Goal: Transaction & Acquisition: Purchase product/service

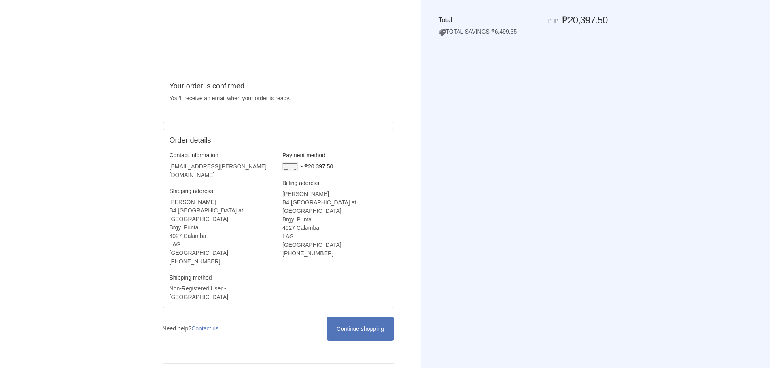
scroll to position [82, 0]
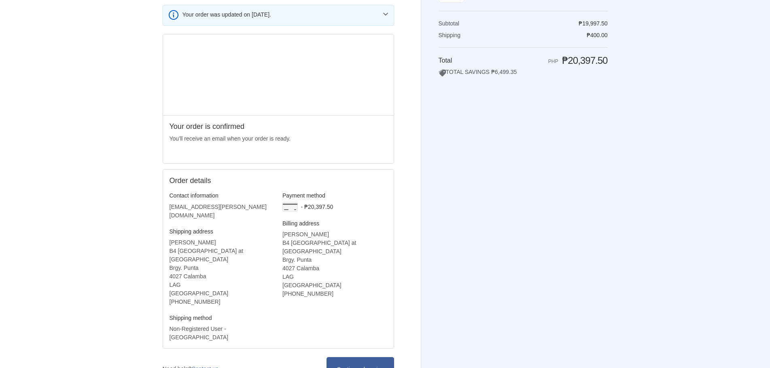
click at [349, 366] on span "Continue shopping" at bounding box center [359, 369] width 47 height 6
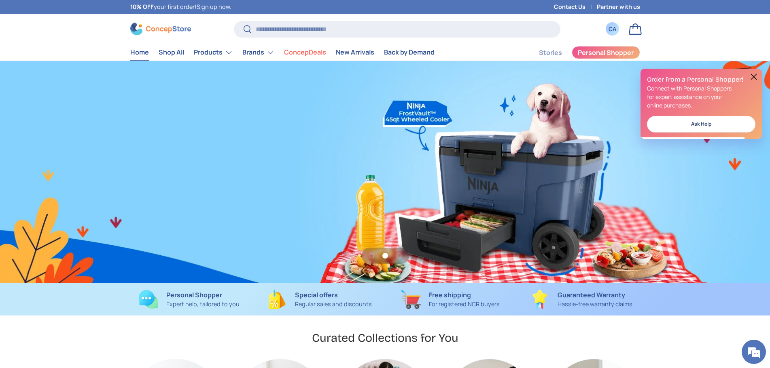
scroll to position [0, 1539]
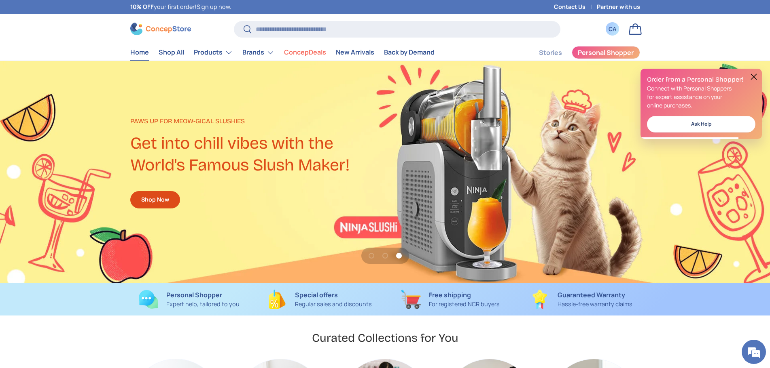
click at [747, 73] on div "Order from a Personal Shopper! Connect with Personal Shoppers for expert assist…" at bounding box center [700, 104] width 121 height 70
click at [754, 76] on button at bounding box center [754, 77] width 10 height 10
